Goal: Task Accomplishment & Management: Manage account settings

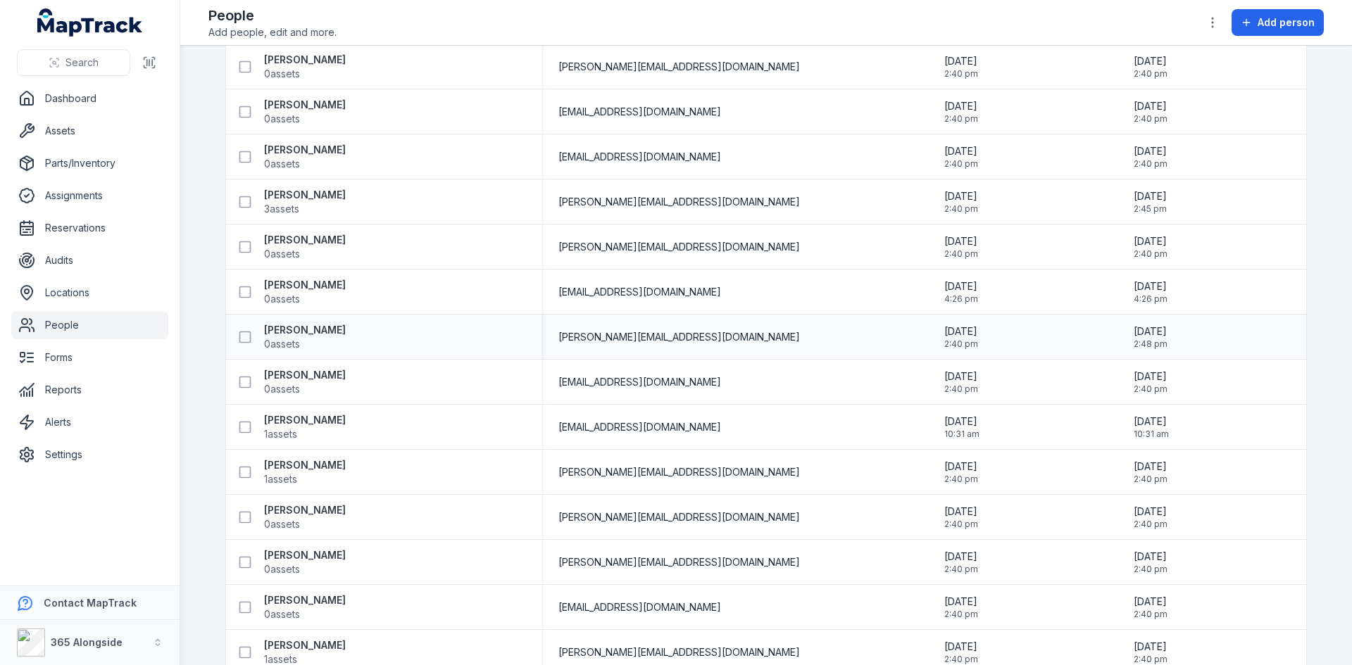
scroll to position [422, 0]
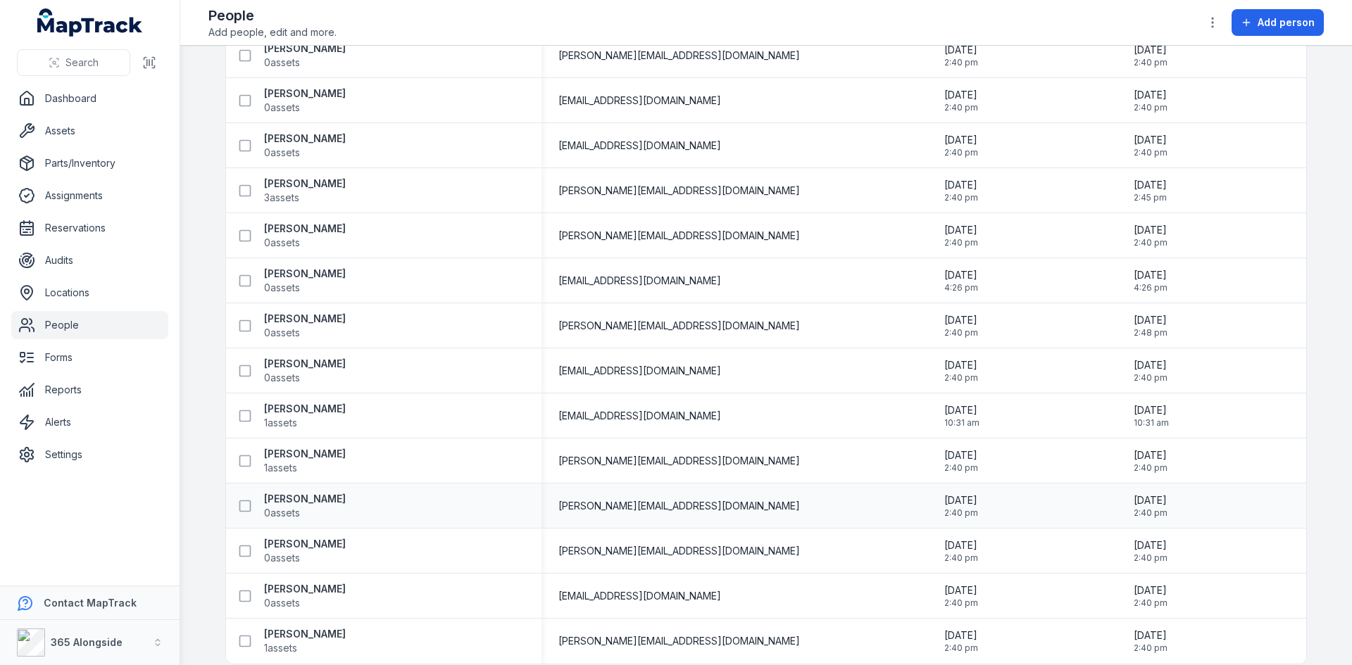
click at [327, 506] on div "Tim Bennetts 0 assets" at bounding box center [378, 506] width 293 height 28
click at [88, 448] on link "Settings" at bounding box center [89, 455] width 157 height 28
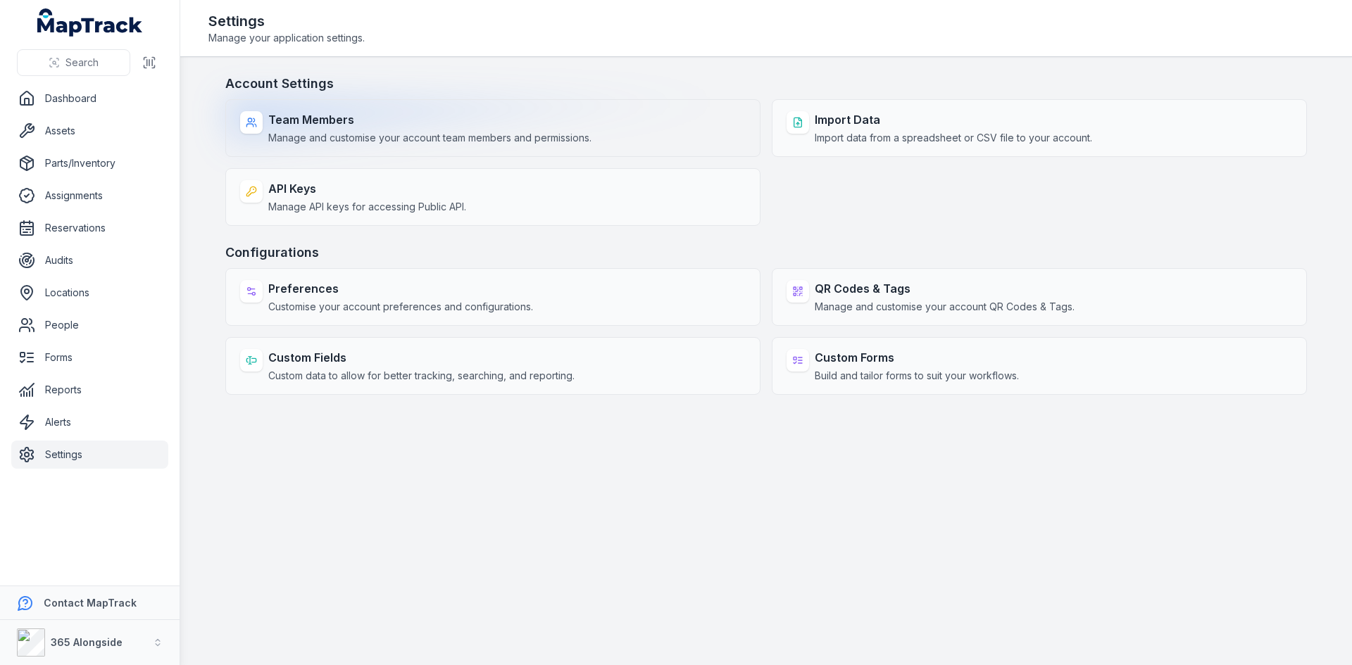
click at [452, 131] on span "Manage and customise your account team members and permissions." at bounding box center [429, 138] width 323 height 14
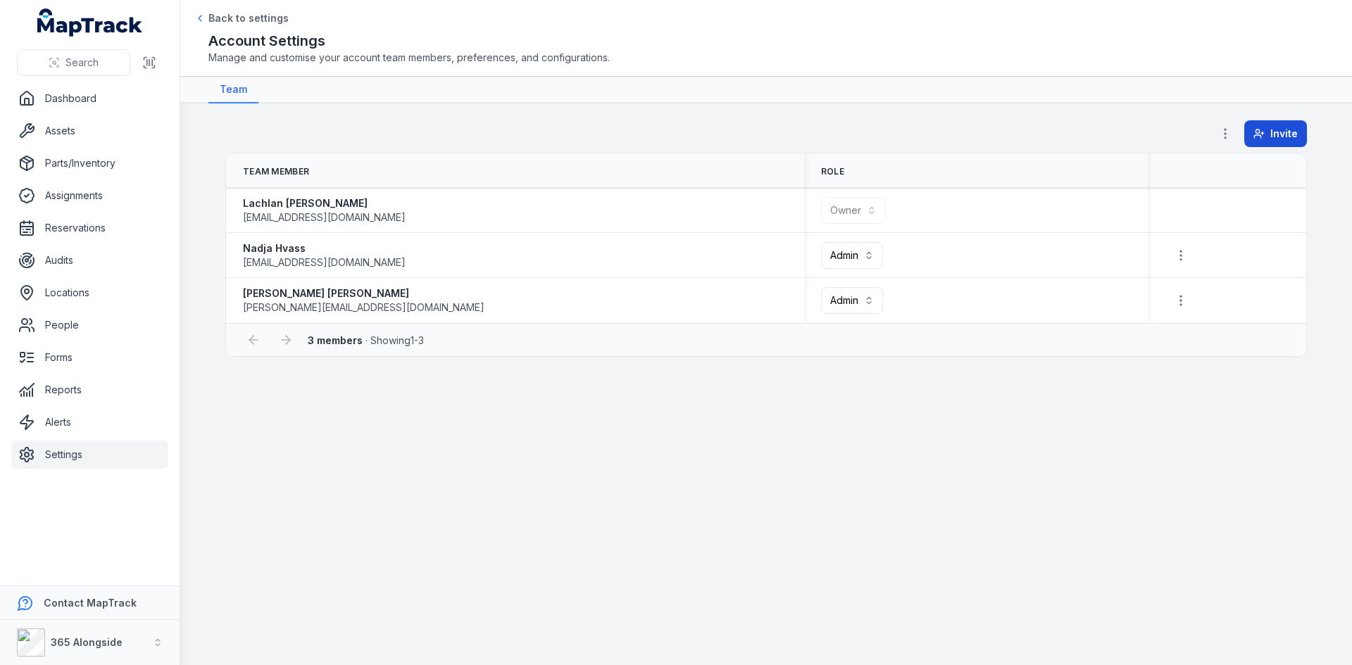
click at [1280, 130] on span "Invite" at bounding box center [1283, 134] width 27 height 14
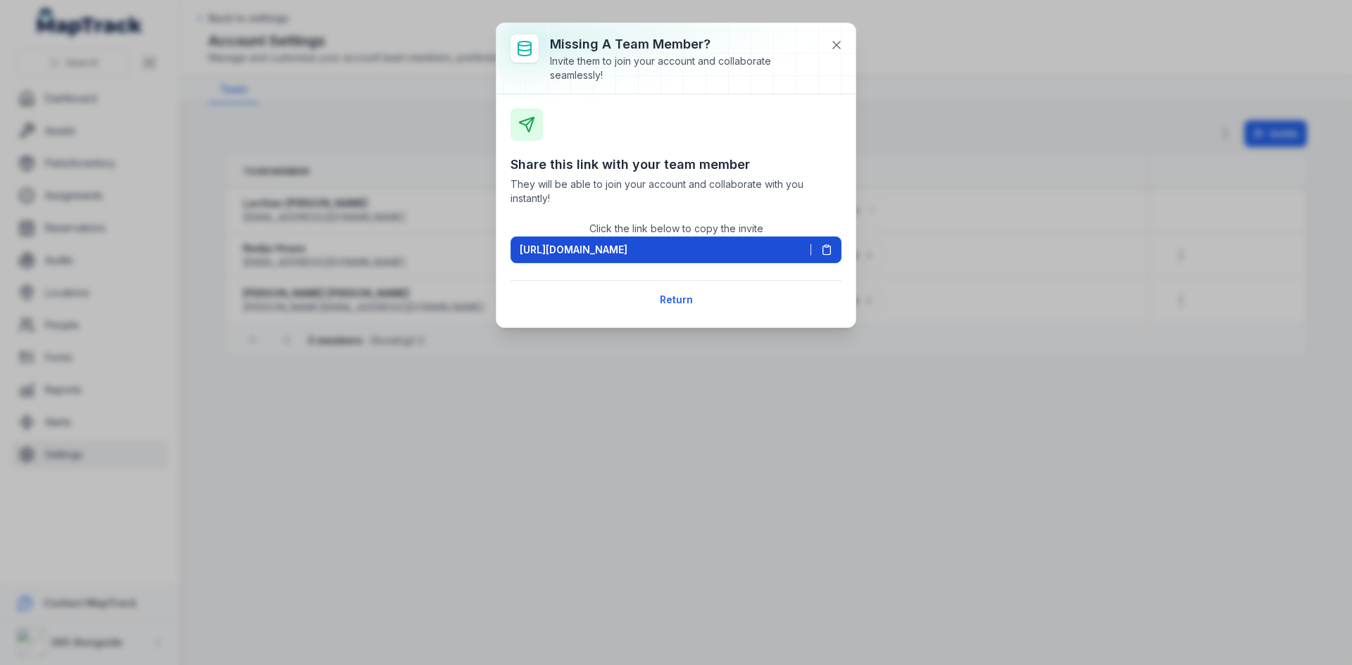
click at [627, 245] on span "[URL][DOMAIN_NAME]" at bounding box center [574, 250] width 108 height 14
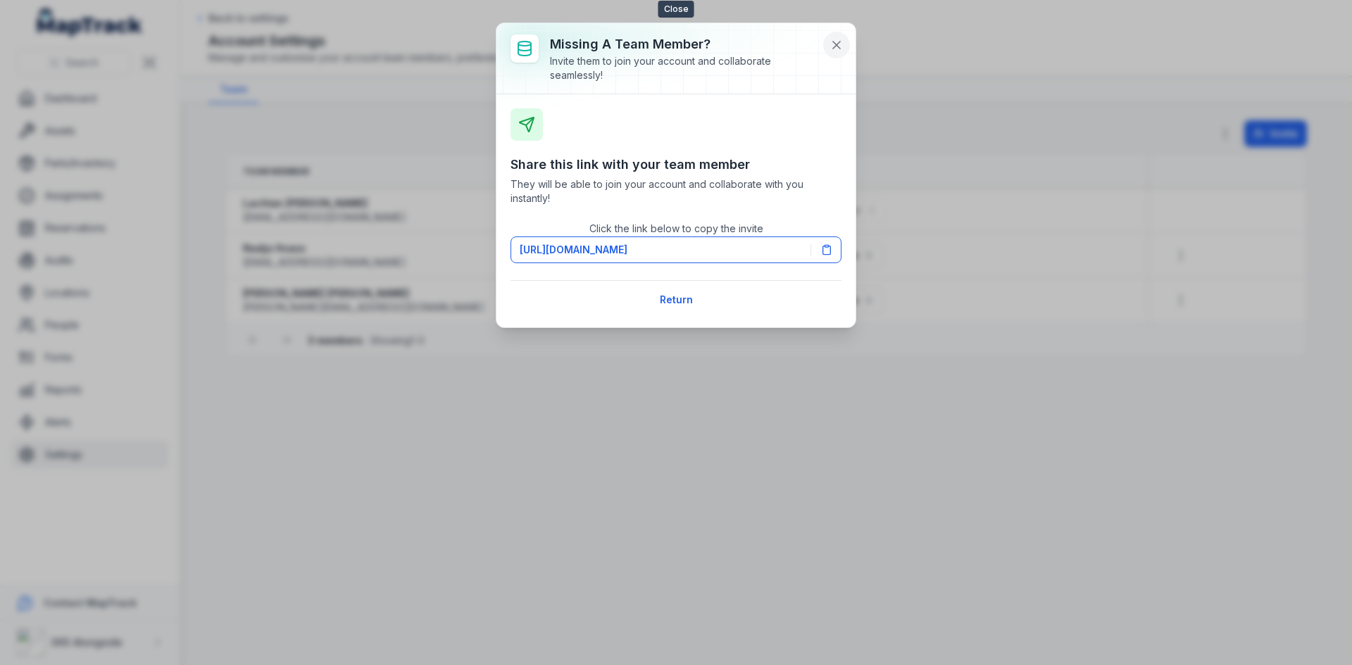
click at [836, 42] on icon at bounding box center [836, 45] width 14 height 14
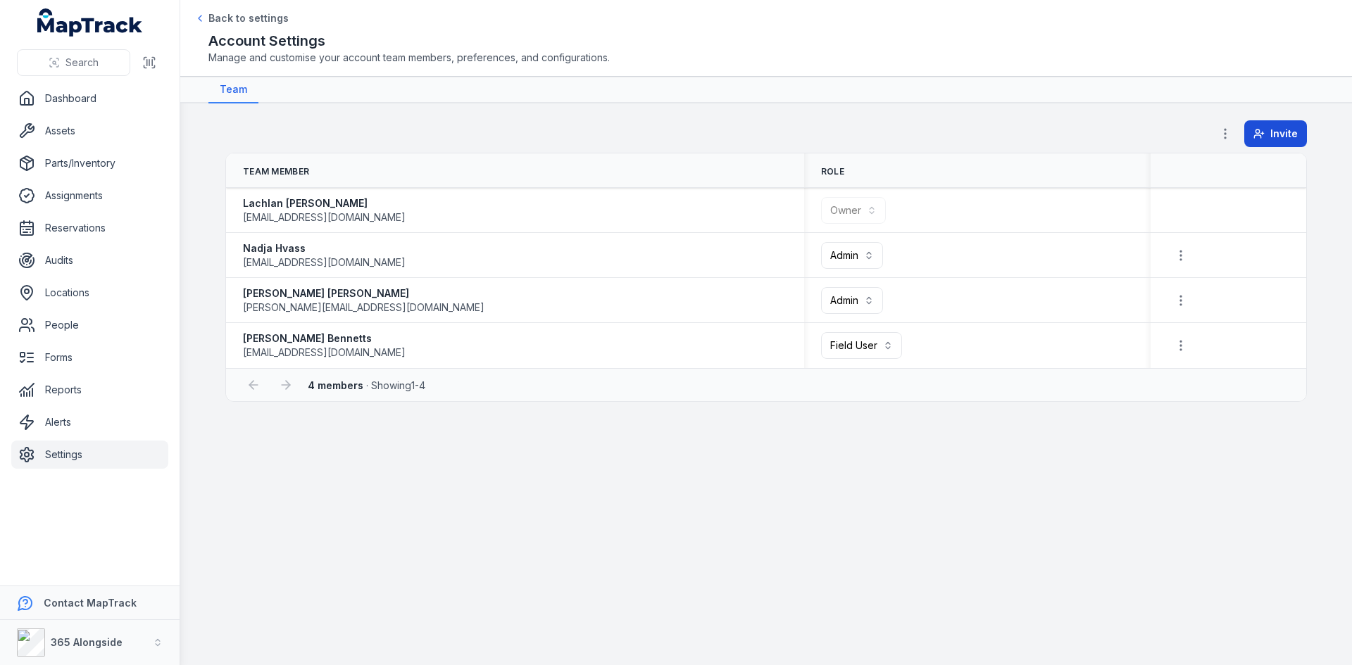
click at [1280, 137] on span "Invite" at bounding box center [1283, 134] width 27 height 14
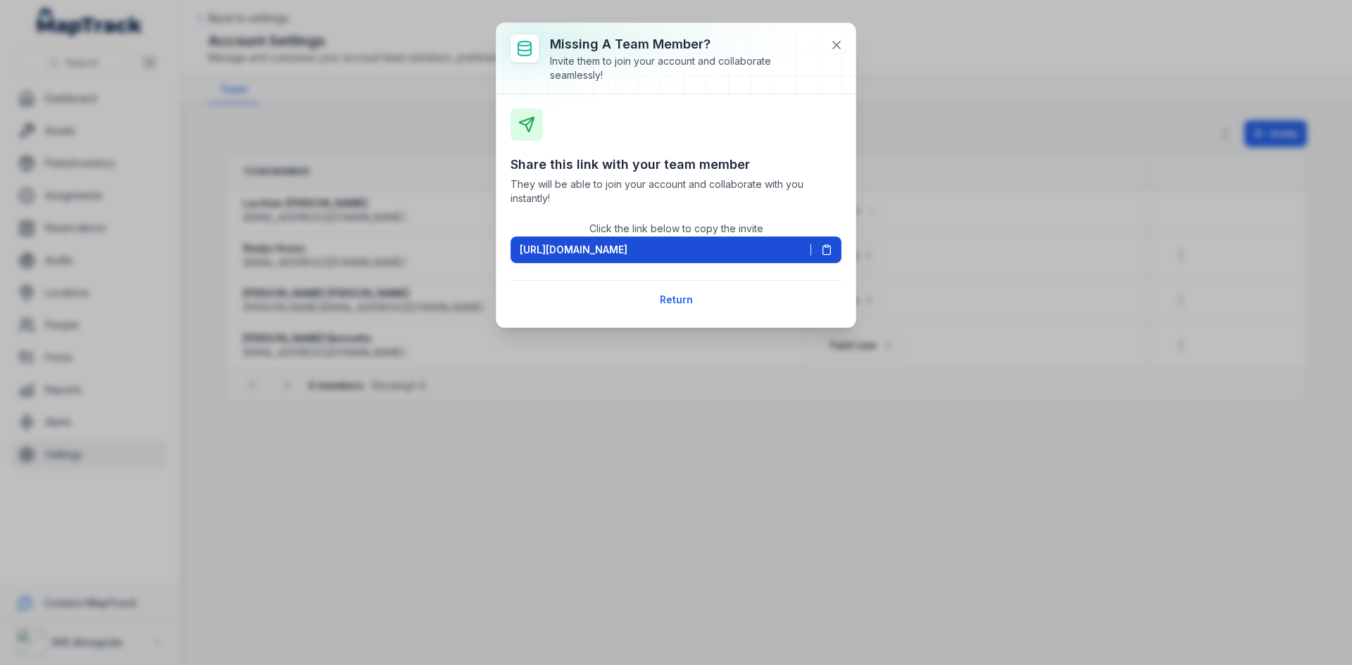
click at [833, 251] on button "https://app.maptrack.com/invite/tj2jgGZ3oqzS566ocb1jyNOyQUNpLNgM2lCTDoV" at bounding box center [675, 250] width 331 height 27
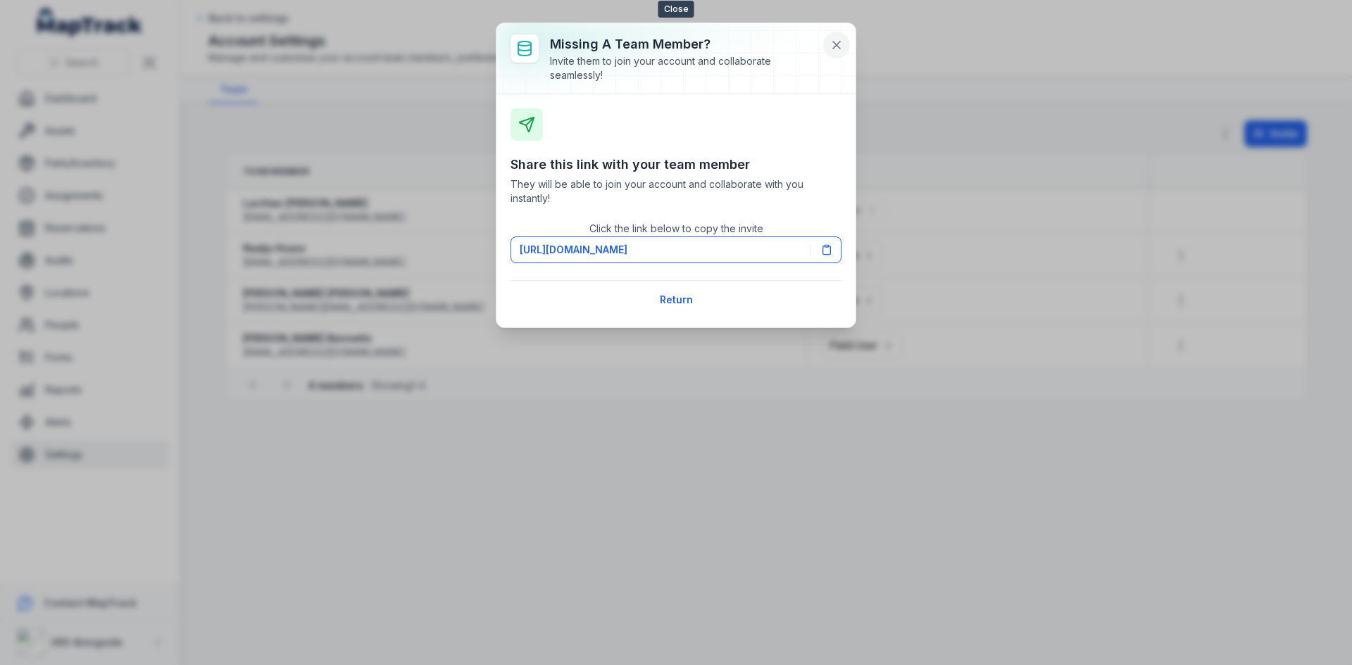
drag, startPoint x: 831, startPoint y: 47, endPoint x: 831, endPoint y: 54, distance: 7.1
click at [831, 47] on icon at bounding box center [836, 45] width 14 height 14
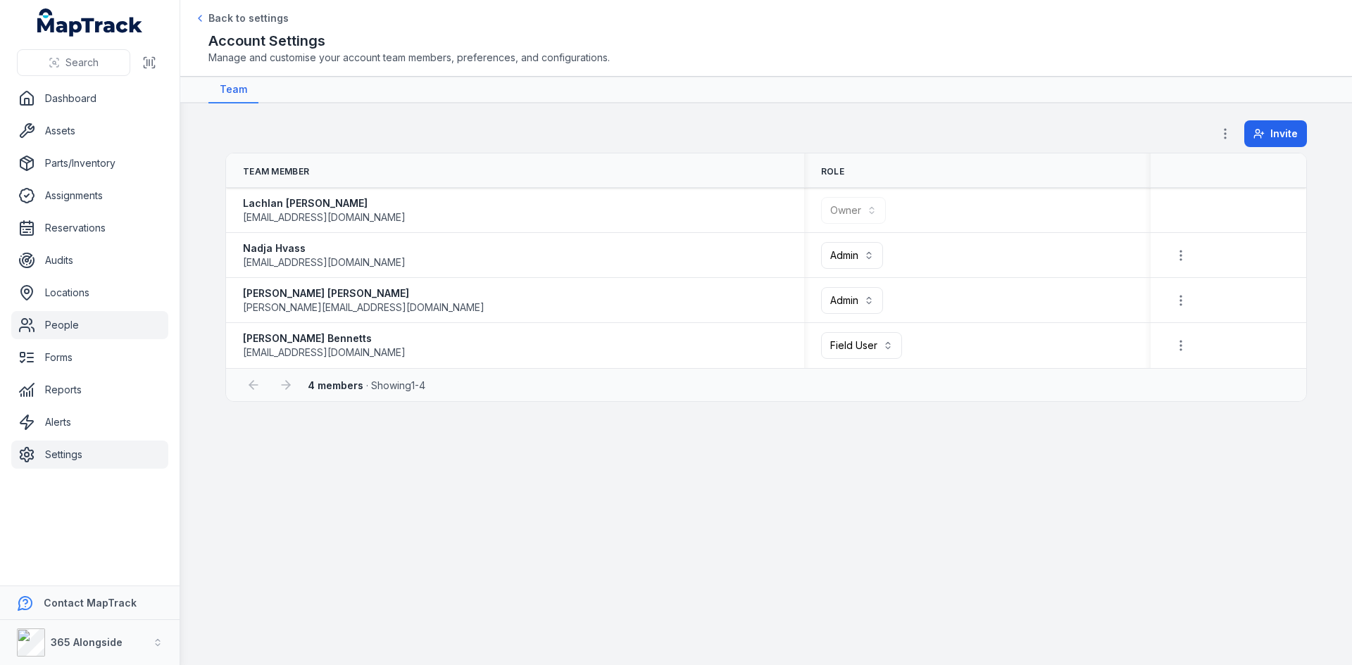
click at [86, 321] on link "People" at bounding box center [89, 325] width 157 height 28
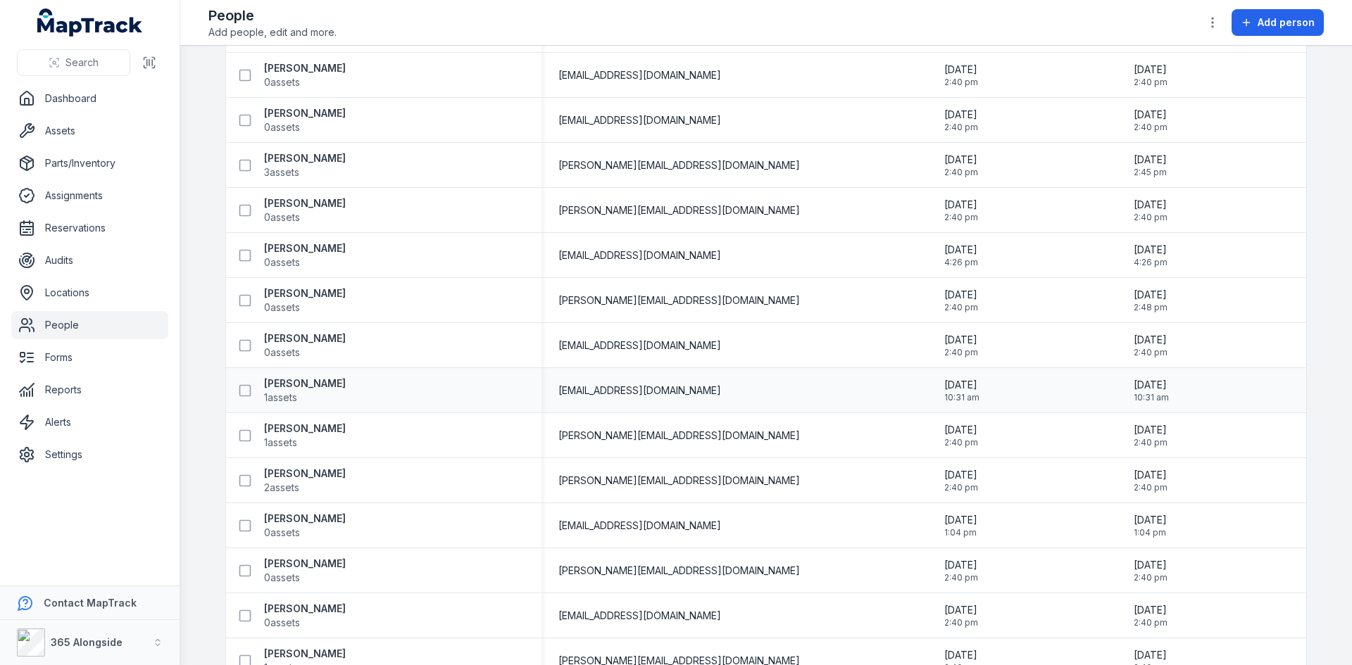
scroll to position [484, 0]
